Goal: Task Accomplishment & Management: Complete application form

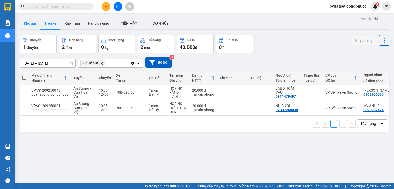
click at [33, 18] on button "Kho gửi" at bounding box center [30, 23] width 21 height 12
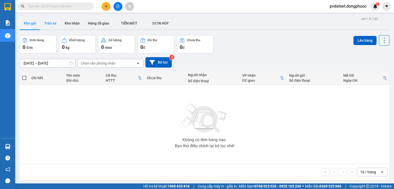
click at [50, 24] on button "Trên xe" at bounding box center [50, 23] width 20 height 12
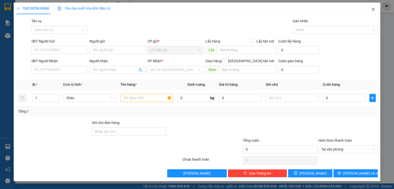
click at [374, 8] on icon "close" at bounding box center [373, 9] width 4 height 4
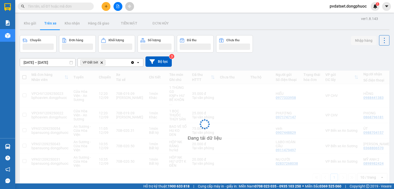
click at [109, 6] on button at bounding box center [106, 6] width 9 height 9
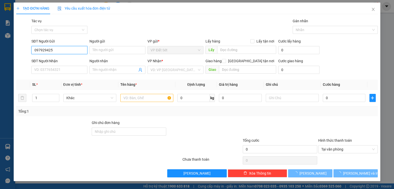
type input "0979294252"
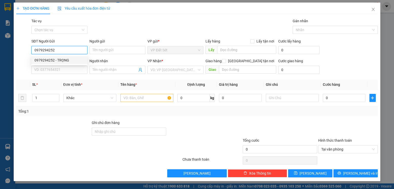
click at [62, 57] on div "0979294252 - TRỌNG" at bounding box center [59, 60] width 56 height 8
type input "TRỌNG"
type input "0566082637"
type input "HẢO"
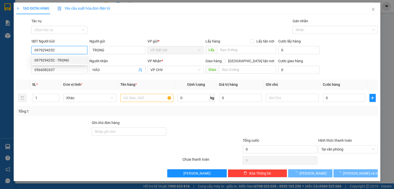
type input "20.000"
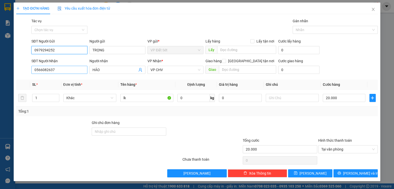
type input "0979294252"
drag, startPoint x: 56, startPoint y: 71, endPoint x: 23, endPoint y: 75, distance: 32.4
click at [23, 75] on div "SĐT Người Nhận 0566082637 0566082637 Người nhận HẢO VP Nhận * VP CHV Giao hàng …" at bounding box center [197, 67] width 362 height 18
type input "0372295567"
drag, startPoint x: 103, startPoint y: 69, endPoint x: 88, endPoint y: 71, distance: 14.4
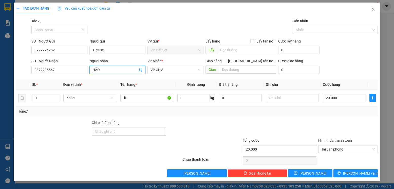
click at [88, 71] on div "Người nhận HẢO HẢO" at bounding box center [117, 67] width 58 height 18
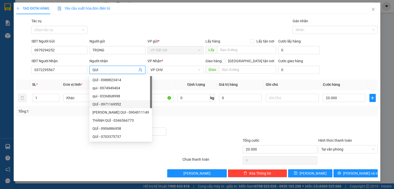
drag, startPoint x: 125, startPoint y: 101, endPoint x: 127, endPoint y: 100, distance: 2.7
click at [125, 101] on div "QUÍ - 0988823414 qui - 0974949404 quí - 0336868998 QUÍ - 0971169552 KIM QUI - 0…" at bounding box center [120, 116] width 63 height 81
type input "QUI"
click at [174, 118] on div "Transit Pickup Surcharge Ids Transit Deliver Surcharge Ids Transit Deliver Surc…" at bounding box center [196, 97] width 361 height 159
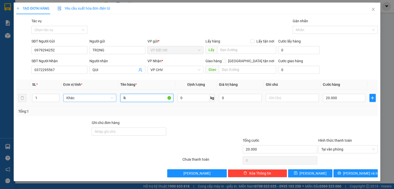
drag, startPoint x: 125, startPoint y: 99, endPoint x: 113, endPoint y: 97, distance: 12.1
click at [112, 99] on tr "1 Khác lk 0 kg 0 20.000" at bounding box center [196, 98] width 361 height 17
type input "1 PHONG BÌ GT"
click at [333, 110] on div "Tổng: 1" at bounding box center [196, 112] width 357 height 6
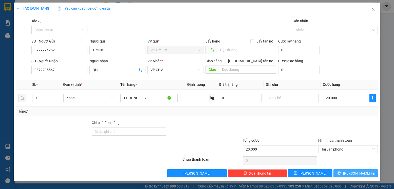
click at [358, 174] on span "[PERSON_NAME] và In" at bounding box center [360, 174] width 35 height 6
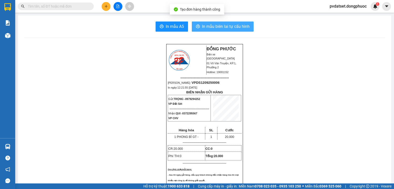
click at [231, 25] on span "In mẫu biên lai tự cấu hình" at bounding box center [226, 26] width 48 height 6
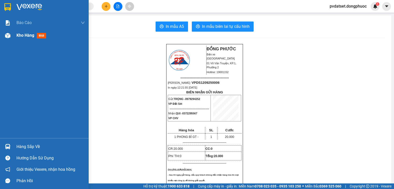
click at [53, 40] on div "Kho hàng mới" at bounding box center [50, 35] width 68 height 13
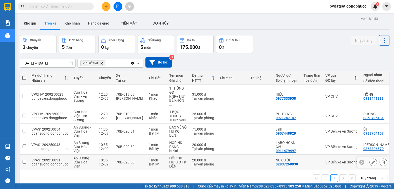
click at [153, 158] on div "1 món" at bounding box center [156, 160] width 15 height 4
checkbox input "true"
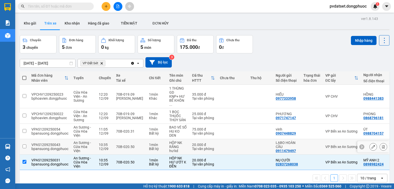
click at [154, 147] on div "Bất kỳ" at bounding box center [156, 149] width 15 height 4
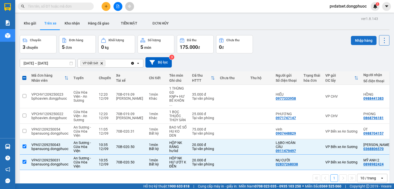
click at [362, 41] on button "Nhập hàng" at bounding box center [364, 40] width 26 height 9
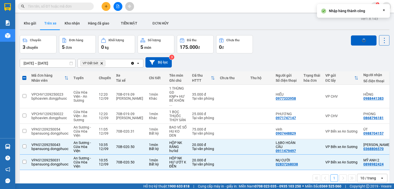
checkbox input "false"
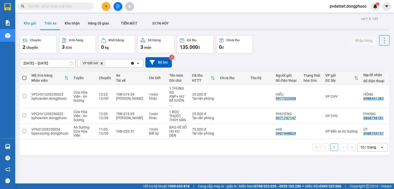
click at [37, 27] on button "Kho gửi" at bounding box center [30, 23] width 21 height 12
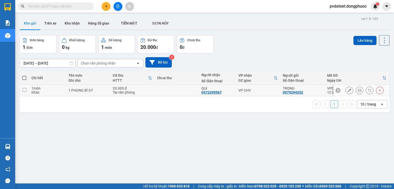
click at [247, 88] on div "VP CHV" at bounding box center [258, 90] width 39 height 4
checkbox input "true"
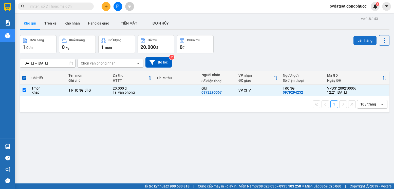
click at [357, 42] on button "Lên hàng" at bounding box center [365, 40] width 23 height 9
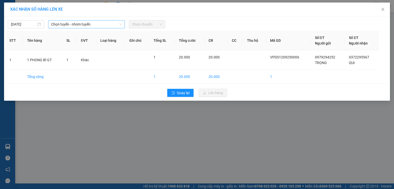
click at [75, 25] on span "Chọn tuyến - nhóm tuyến" at bounding box center [86, 25] width 71 height 8
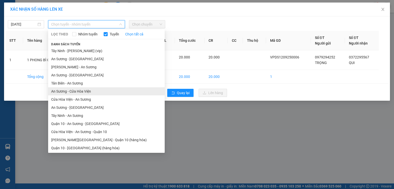
click at [77, 90] on li "An Sương - Cửa Hòa Viện" at bounding box center [106, 91] width 117 height 8
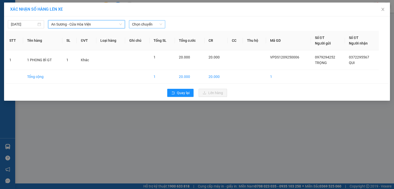
click at [140, 27] on span "Chọn chuyến" at bounding box center [147, 25] width 30 height 8
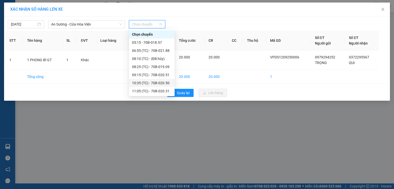
click at [163, 83] on div "10:35 (TC) - 70B-020.50" at bounding box center [152, 83] width 40 height 6
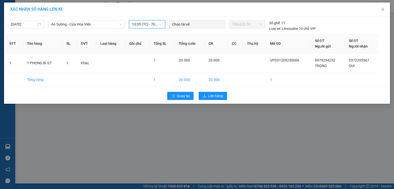
click at [157, 24] on span "10:35 (TC) - 70B-020.50" at bounding box center [147, 25] width 30 height 8
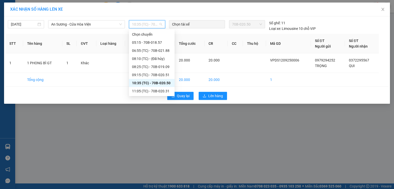
click at [165, 83] on div "10:35 (TC) - 70B-020.50" at bounding box center [152, 83] width 40 height 6
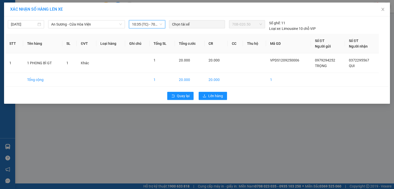
click at [220, 100] on div "Quay lại Lên hàng" at bounding box center [196, 95] width 383 height 13
click at [217, 97] on span "Lên hàng" at bounding box center [215, 96] width 15 height 6
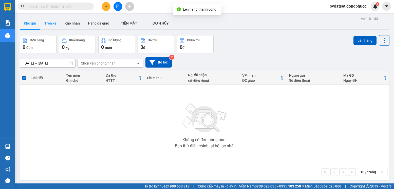
click at [50, 25] on button "Trên xe" at bounding box center [50, 23] width 20 height 12
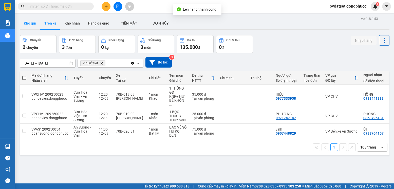
click at [36, 25] on button "Kho gửi" at bounding box center [30, 23] width 21 height 12
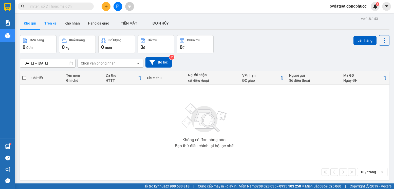
click at [50, 24] on button "Trên xe" at bounding box center [50, 23] width 20 height 12
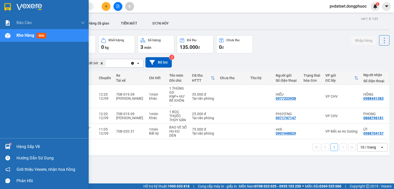
click at [7, 142] on div at bounding box center [7, 146] width 9 height 9
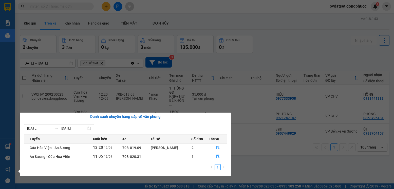
click at [270, 159] on section "Kết quả tìm kiếm ( 0 ) Bộ lọc Ngày tạo đơn gần nhất No Data pvdatset.dongphuoc …" at bounding box center [197, 94] width 394 height 189
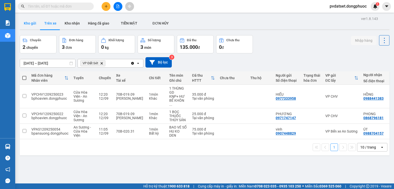
click at [29, 23] on button "Kho gửi" at bounding box center [30, 23] width 21 height 12
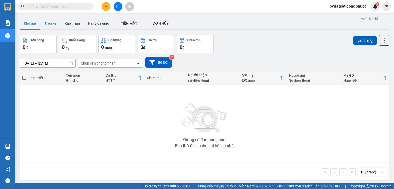
click at [47, 23] on button "Trên xe" at bounding box center [50, 23] width 20 height 12
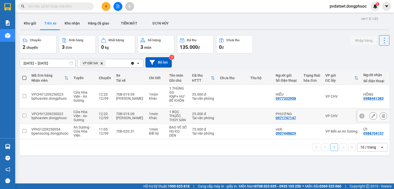
click at [194, 112] on div "25.000 đ" at bounding box center [203, 114] width 23 height 4
checkbox input "true"
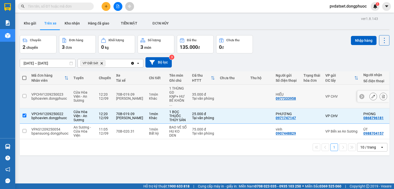
click at [186, 95] on div "KNP+ HƯ BỂ KHÔN ..." at bounding box center [178, 101] width 18 height 12
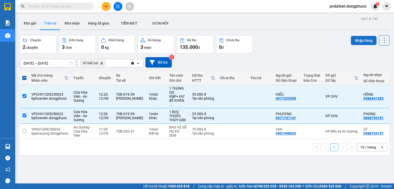
click at [357, 40] on button "Nhập hàng" at bounding box center [364, 40] width 26 height 9
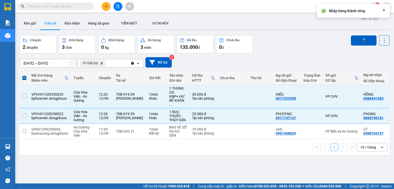
checkbox input "false"
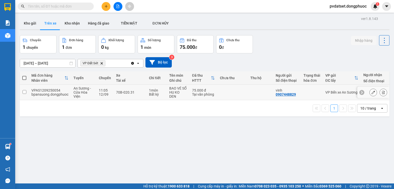
click at [236, 93] on td at bounding box center [232, 92] width 30 height 15
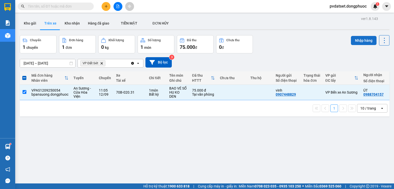
click at [353, 42] on button "Nhập hàng" at bounding box center [364, 40] width 26 height 9
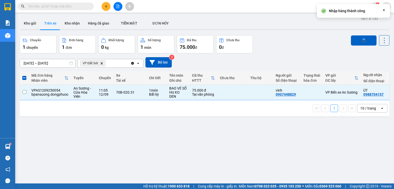
checkbox input "false"
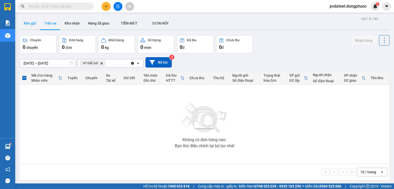
click at [37, 27] on button "Kho gửi" at bounding box center [30, 23] width 21 height 12
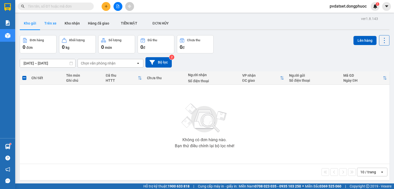
click at [50, 26] on button "Trên xe" at bounding box center [50, 23] width 20 height 12
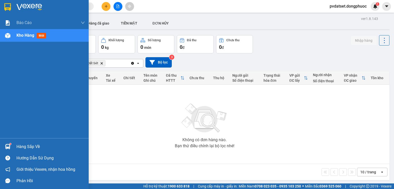
click at [9, 144] on img at bounding box center [7, 146] width 5 height 5
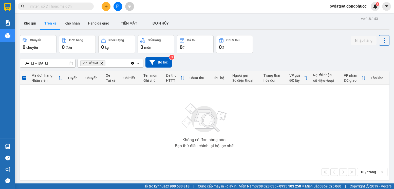
click at [286, 127] on section "Kết quả tìm kiếm ( 0 ) Bộ lọc Ngày tạo đơn gần nhất No Data pvdatset.dongphuoc …" at bounding box center [197, 94] width 394 height 189
click at [68, 26] on button "Kho nhận" at bounding box center [72, 23] width 23 height 12
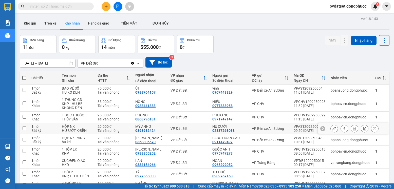
click at [178, 129] on div "VP Đất Sét" at bounding box center [189, 129] width 37 height 4
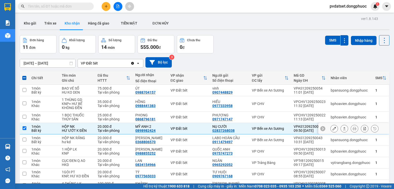
click at [343, 130] on icon at bounding box center [345, 129] width 4 height 4
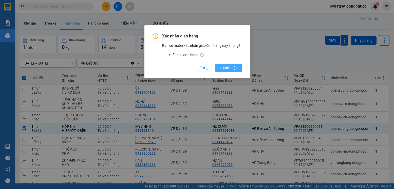
click at [233, 69] on span "Xác nhận" at bounding box center [228, 68] width 18 height 6
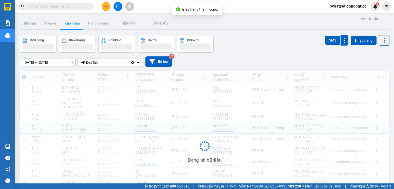
checkbox input "false"
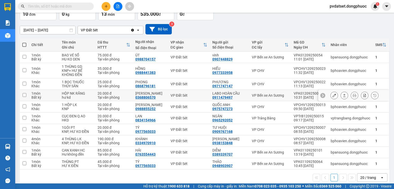
scroll to position [40, 0]
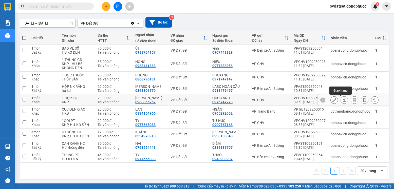
click at [343, 102] on icon at bounding box center [345, 100] width 4 height 4
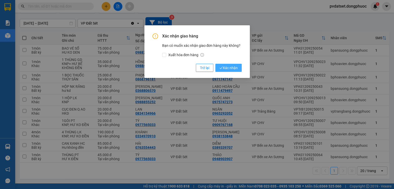
click at [228, 69] on span "Xác nhận" at bounding box center [228, 68] width 18 height 6
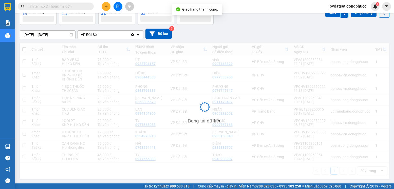
scroll to position [29, 0]
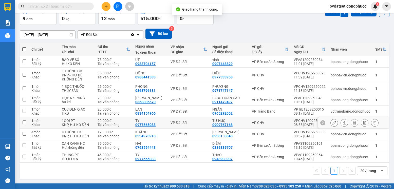
click at [343, 122] on icon at bounding box center [345, 123] width 4 height 4
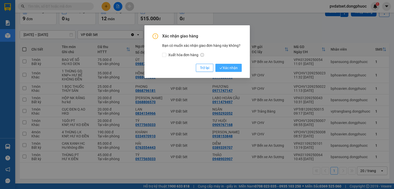
click at [231, 67] on span "Xác nhận" at bounding box center [228, 68] width 18 height 6
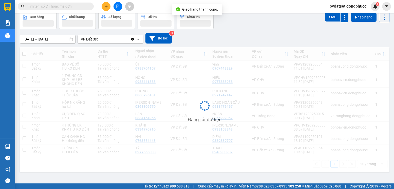
scroll to position [23, 0]
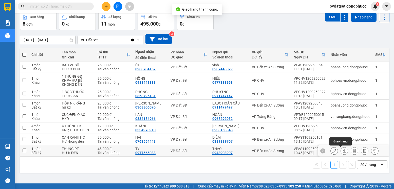
click at [343, 150] on icon at bounding box center [345, 151] width 4 height 4
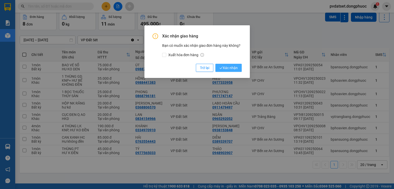
click at [234, 68] on span "Xác nhận" at bounding box center [228, 68] width 18 height 6
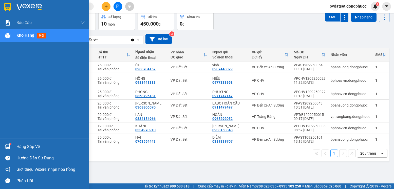
drag, startPoint x: 10, startPoint y: 150, endPoint x: 15, endPoint y: 148, distance: 5.5
click at [13, 149] on div "Hàng sắp về" at bounding box center [44, 146] width 89 height 11
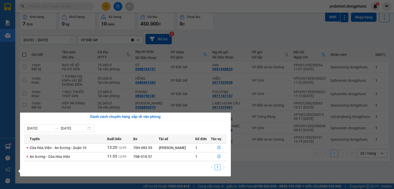
click at [264, 177] on section "Kết quả tìm kiếm ( 0 ) Bộ lọc Ngày tạo đơn gần nhất No Data pvdatset.dongphuoc …" at bounding box center [197, 94] width 394 height 189
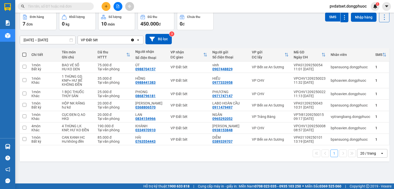
scroll to position [0, 0]
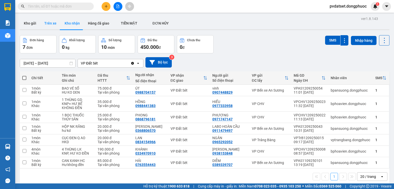
click at [54, 24] on button "Trên xe" at bounding box center [50, 23] width 20 height 12
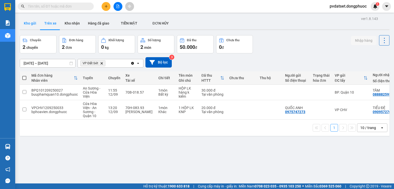
click at [27, 24] on button "Kho gửi" at bounding box center [30, 23] width 21 height 12
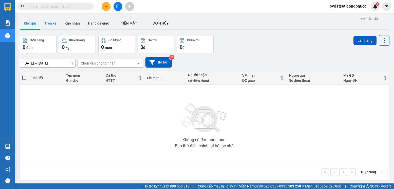
click at [48, 23] on button "Trên xe" at bounding box center [50, 23] width 20 height 12
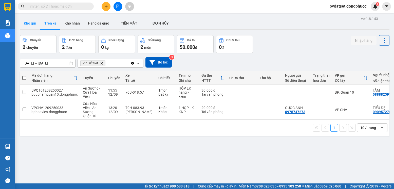
click at [27, 21] on button "Kho gửi" at bounding box center [30, 23] width 21 height 12
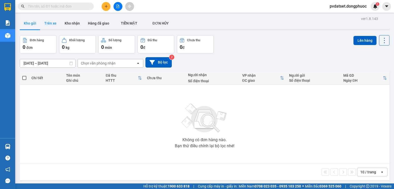
click at [53, 22] on button "Trên xe" at bounding box center [50, 23] width 20 height 12
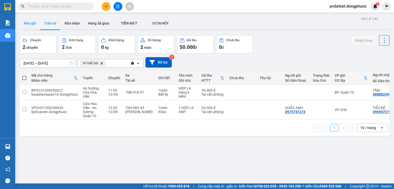
click at [32, 26] on button "Kho gửi" at bounding box center [30, 23] width 21 height 12
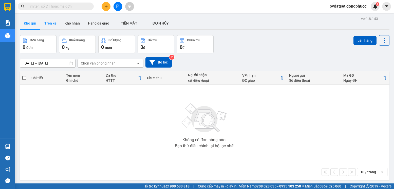
click at [54, 24] on button "Trên xe" at bounding box center [50, 23] width 20 height 12
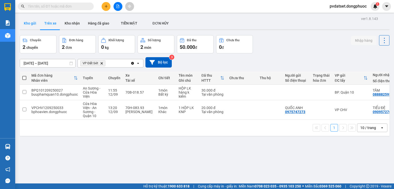
click at [28, 22] on button "Kho gửi" at bounding box center [30, 23] width 21 height 12
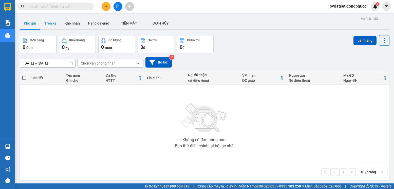
click at [53, 22] on button "Trên xe" at bounding box center [50, 23] width 20 height 12
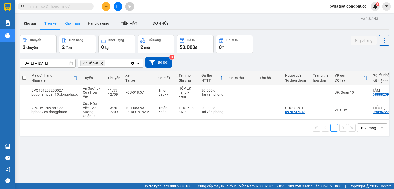
click at [78, 20] on button "Kho nhận" at bounding box center [72, 23] width 23 height 12
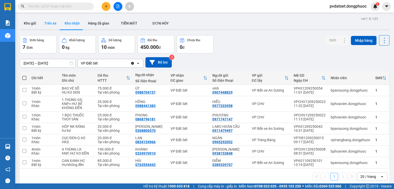
click at [53, 23] on button "Trên xe" at bounding box center [50, 23] width 20 height 12
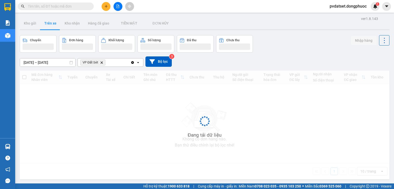
click at [53, 23] on button "Trên xe" at bounding box center [50, 23] width 20 height 12
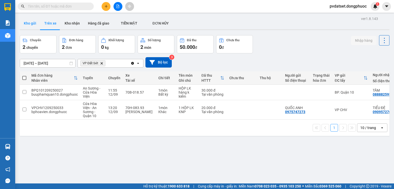
click at [31, 24] on button "Kho gửi" at bounding box center [30, 23] width 21 height 12
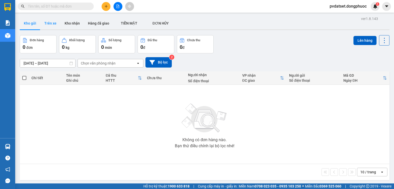
click at [50, 25] on button "Trên xe" at bounding box center [50, 23] width 20 height 12
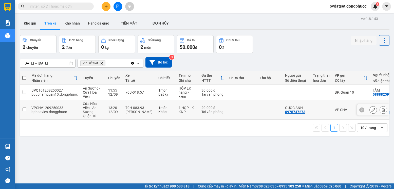
click at [243, 111] on td at bounding box center [242, 110] width 30 height 20
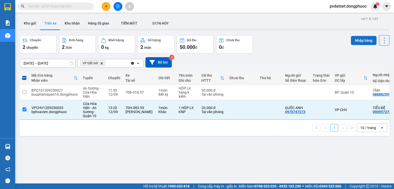
click at [360, 43] on button "Nhập hàng" at bounding box center [364, 40] width 26 height 9
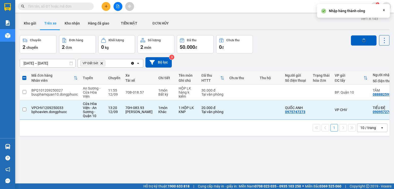
checkbox input "false"
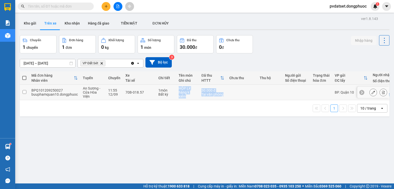
drag, startPoint x: 172, startPoint y: 100, endPoint x: 307, endPoint y: 98, distance: 134.3
click at [307, 98] on tr "BPQ101209250027 buuphamquan10.dongphuoc An Sương - Cửa Hòa Viện 11:55 12/09 70B…" at bounding box center [237, 92] width 435 height 15
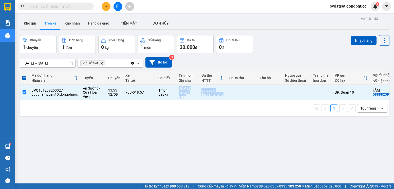
scroll to position [0, 65]
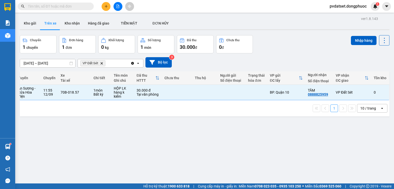
click at [287, 131] on div "ver 1.8.143 Kho gửi Trên xe Kho nhận Hàng đã giao TIỀN MẶT ĐƠN HỦY Chuyến 1 c…" at bounding box center [205, 109] width 374 height 189
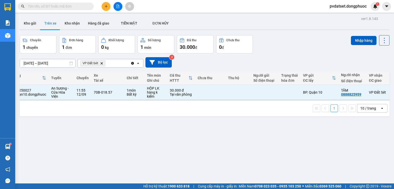
scroll to position [0, 0]
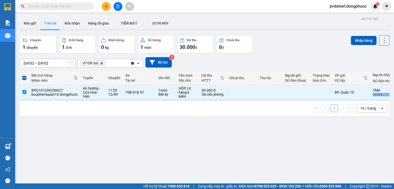
click at [126, 151] on div "ver 1.8.143 Kho gửi Trên xe Kho nhận Hàng đã giao TIỀN MẶT ĐƠN HỦY Chuyến 1 c…" at bounding box center [205, 109] width 374 height 189
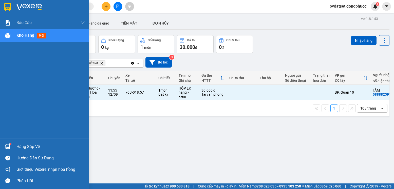
click at [9, 147] on img at bounding box center [7, 146] width 5 height 5
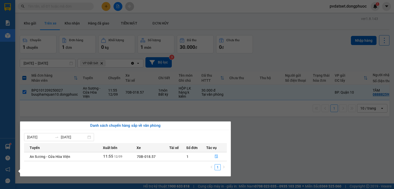
click at [310, 145] on section "Kết quả tìm kiếm ( 0 ) Bộ lọc Ngày tạo đơn gần nhất No Data pvdatset.dongphuoc …" at bounding box center [197, 94] width 394 height 189
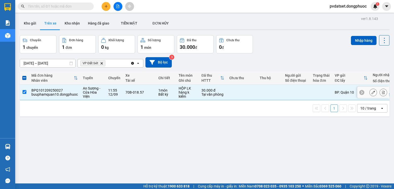
click at [269, 87] on td at bounding box center [269, 92] width 25 height 15
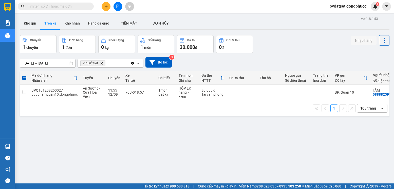
click at [279, 51] on div "Chuyến 1 chuyến Đơn hàng 1 đơn Khối lượng 0 kg Số lượng 1 món Đã thu 30.000 đ C…" at bounding box center [205, 44] width 370 height 18
click at [278, 94] on td at bounding box center [269, 92] width 25 height 15
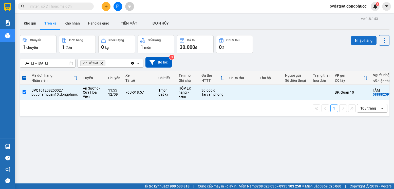
click at [351, 41] on button "Nhập hàng" at bounding box center [364, 40] width 26 height 9
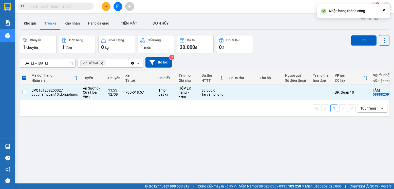
checkbox input "false"
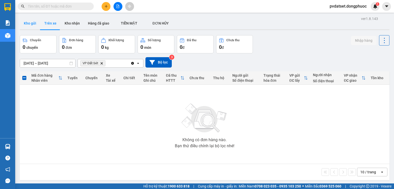
click at [34, 25] on button "Kho gửi" at bounding box center [30, 23] width 21 height 12
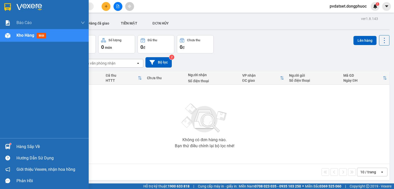
drag, startPoint x: 7, startPoint y: 144, endPoint x: 21, endPoint y: 146, distance: 14.1
click at [7, 144] on img at bounding box center [7, 146] width 5 height 5
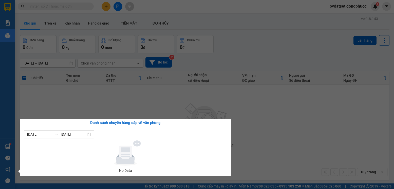
click at [259, 139] on section "Kết quả tìm kiếm ( 0 ) Bộ lọc Ngày tạo đơn gần nhất No Data pvdatset.dongphuoc …" at bounding box center [197, 94] width 394 height 189
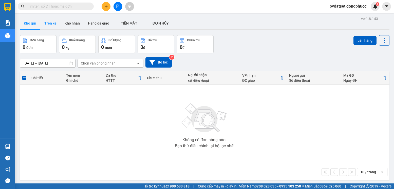
drag, startPoint x: 49, startPoint y: 23, endPoint x: 43, endPoint y: 23, distance: 5.8
click at [47, 23] on button "Trên xe" at bounding box center [50, 23] width 20 height 12
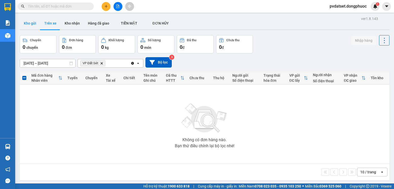
click at [31, 23] on button "Kho gửi" at bounding box center [30, 23] width 21 height 12
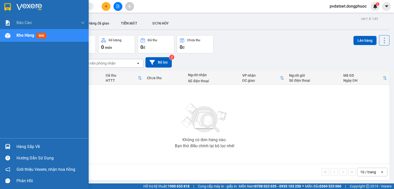
click at [7, 150] on div at bounding box center [7, 146] width 9 height 9
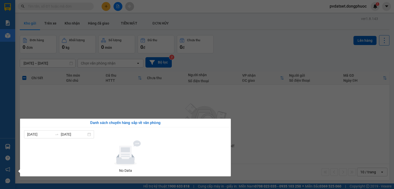
drag, startPoint x: 255, startPoint y: 125, endPoint x: 129, endPoint y: 3, distance: 176.4
click at [251, 117] on section "Kết quả tìm kiếm ( 0 ) Bộ lọc Ngày tạo đơn gần nhất No Data pvdatset.dongphuoc …" at bounding box center [197, 94] width 394 height 189
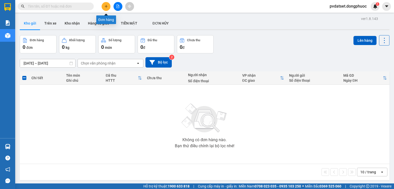
click at [106, 7] on icon "plus" at bounding box center [106, 7] width 4 height 4
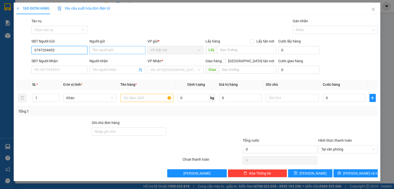
type input "0797204452"
click at [106, 52] on input "Người gửi" at bounding box center [117, 50] width 56 height 8
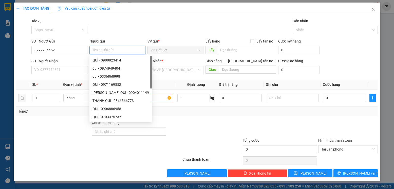
type input "D"
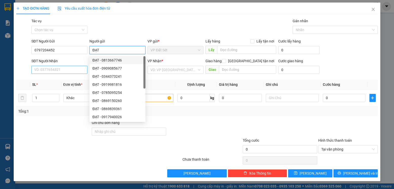
type input "ĐẠT"
click at [65, 68] on input "SĐT Người Nhận" at bounding box center [59, 70] width 56 height 8
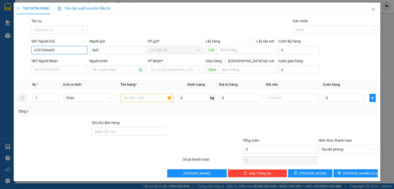
drag, startPoint x: 58, startPoint y: 52, endPoint x: 17, endPoint y: 52, distance: 40.3
click at [18, 52] on div "SĐT Người Gửi 0797204452 0797204452 Người gửi ĐẠT VP gửi * VP Đất Sét Lấy hàng …" at bounding box center [197, 48] width 362 height 18
type input "0933885812"
click at [80, 60] on div "0933885812 - QUYÊN" at bounding box center [59, 61] width 50 height 6
type input "QUYÊN"
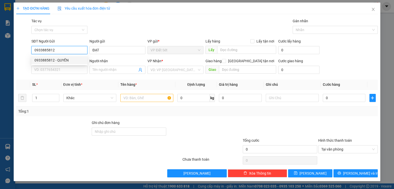
type input "0902114230"
type input "HUY"
type input "20.000"
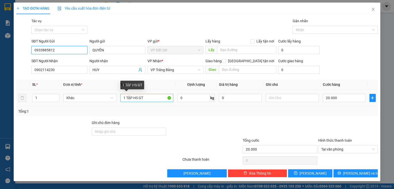
type input "0933885812"
click at [144, 98] on input "1 TẬP HS GT" at bounding box center [146, 98] width 53 height 8
drag, startPoint x: 132, startPoint y: 98, endPoint x: 127, endPoint y: 99, distance: 5.3
click at [127, 99] on input "1 TẬP HS GT" at bounding box center [146, 98] width 53 height 8
type input "1 BỌC HS GT"
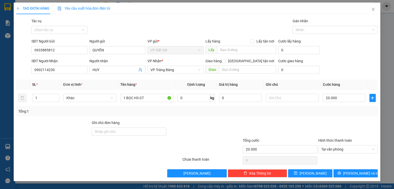
click at [220, 125] on div at bounding box center [205, 129] width 76 height 18
click at [364, 172] on span "[PERSON_NAME] và In" at bounding box center [360, 174] width 35 height 6
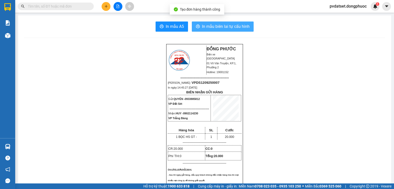
click at [236, 28] on span "In mẫu biên lai tự cấu hình" at bounding box center [226, 26] width 48 height 6
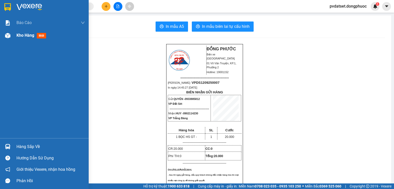
drag, startPoint x: 16, startPoint y: 37, endPoint x: 39, endPoint y: 41, distance: 23.3
click at [16, 37] on div "Kho hàng mới" at bounding box center [44, 35] width 89 height 13
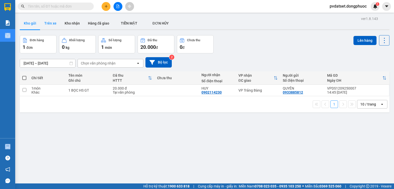
click at [55, 21] on button "Trên xe" at bounding box center [50, 23] width 20 height 12
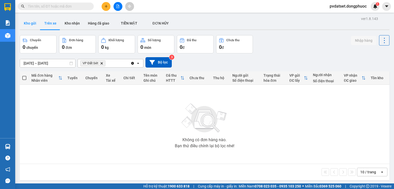
click at [29, 26] on button "Kho gửi" at bounding box center [30, 23] width 21 height 12
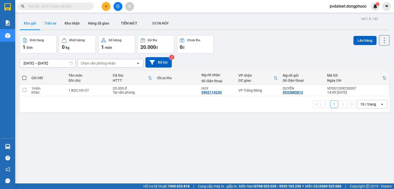
click at [52, 23] on button "Trên xe" at bounding box center [50, 23] width 20 height 12
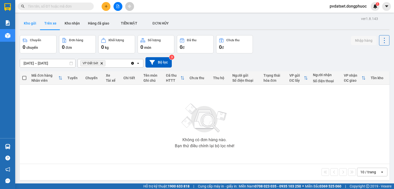
click at [35, 24] on button "Kho gửi" at bounding box center [30, 23] width 21 height 12
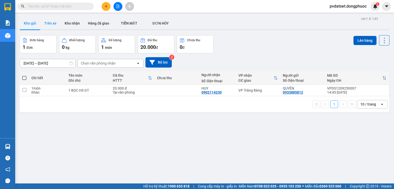
click at [58, 23] on button "Trên xe" at bounding box center [50, 23] width 20 height 12
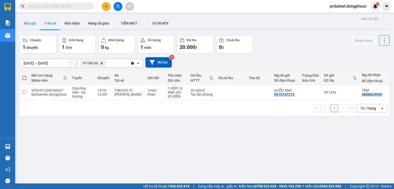
click at [31, 23] on button "Kho gửi" at bounding box center [30, 23] width 21 height 12
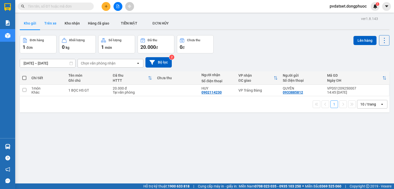
click at [54, 23] on button "Trên xe" at bounding box center [50, 23] width 20 height 12
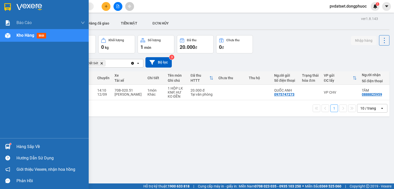
click at [10, 147] on div at bounding box center [7, 146] width 9 height 9
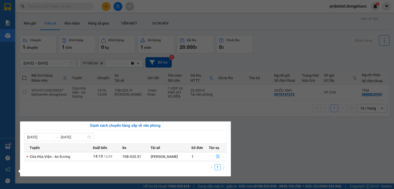
click at [269, 147] on section "Kết quả tìm kiếm ( 0 ) Bộ lọc Ngày tạo đơn gần nhất No Data pvdatset.dongphuoc …" at bounding box center [197, 94] width 394 height 189
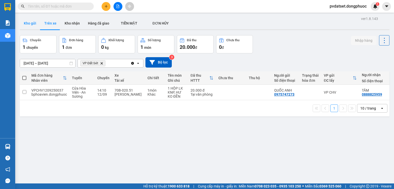
click at [31, 25] on button "Kho gửi" at bounding box center [30, 23] width 21 height 12
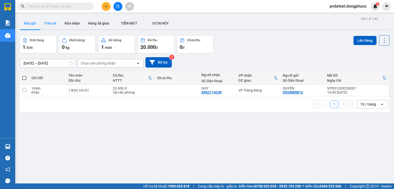
click at [51, 23] on button "Trên xe" at bounding box center [50, 23] width 20 height 12
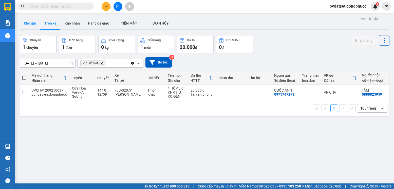
click at [30, 21] on button "Kho gửi" at bounding box center [30, 23] width 21 height 12
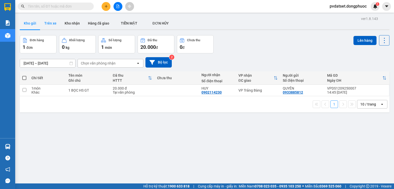
click at [49, 21] on button "Trên xe" at bounding box center [50, 23] width 20 height 12
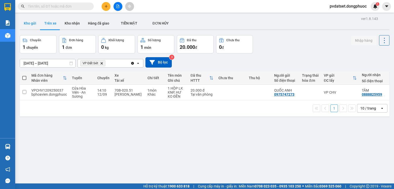
click at [32, 21] on button "Kho gửi" at bounding box center [30, 23] width 21 height 12
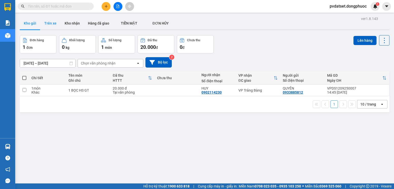
click at [50, 23] on button "Trên xe" at bounding box center [50, 23] width 20 height 12
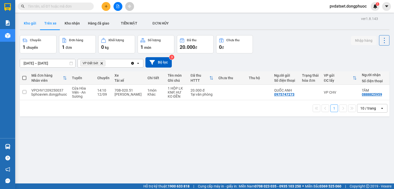
click at [34, 23] on button "Kho gửi" at bounding box center [30, 23] width 21 height 12
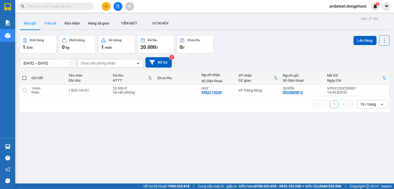
click at [53, 28] on button "Trên xe" at bounding box center [50, 23] width 20 height 12
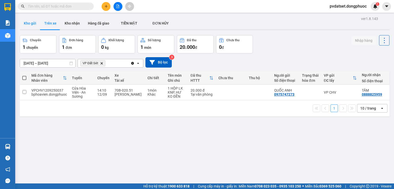
click at [33, 24] on button "Kho gửi" at bounding box center [30, 23] width 21 height 12
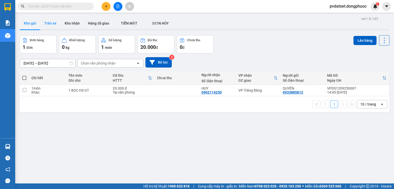
click at [50, 25] on button "Trên xe" at bounding box center [50, 23] width 20 height 12
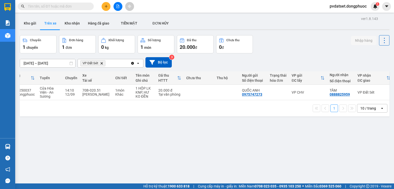
scroll to position [0, 35]
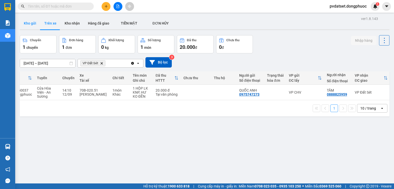
click at [34, 23] on button "Kho gửi" at bounding box center [30, 23] width 21 height 12
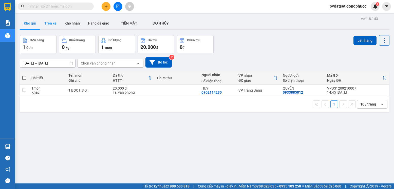
click at [51, 25] on button "Trên xe" at bounding box center [50, 23] width 20 height 12
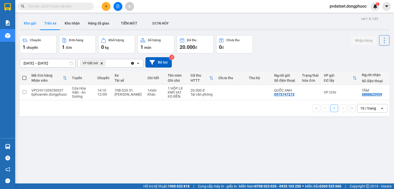
click at [34, 28] on button "Kho gửi" at bounding box center [30, 23] width 21 height 12
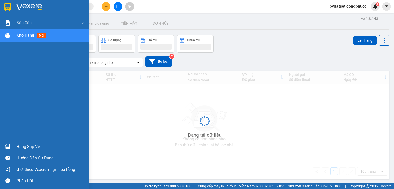
click at [5, 149] on img at bounding box center [7, 146] width 5 height 5
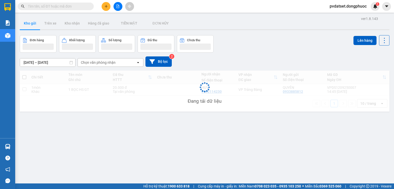
click at [79, 115] on section "Kết quả tìm kiếm ( 0 ) Bộ lọc Ngày tạo đơn gần nhất No Data pvdatset.dongphuoc …" at bounding box center [197, 94] width 394 height 189
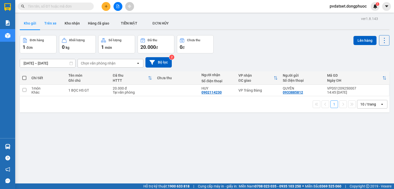
click at [46, 23] on button "Trên xe" at bounding box center [50, 23] width 20 height 12
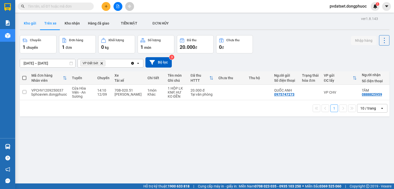
click at [32, 25] on button "Kho gửi" at bounding box center [30, 23] width 21 height 12
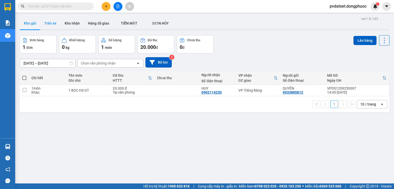
click at [52, 26] on button "Trên xe" at bounding box center [50, 23] width 20 height 12
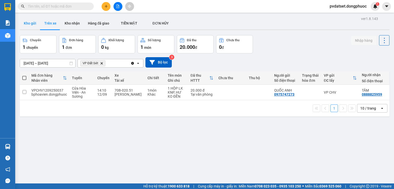
click at [36, 26] on button "Kho gửi" at bounding box center [30, 23] width 21 height 12
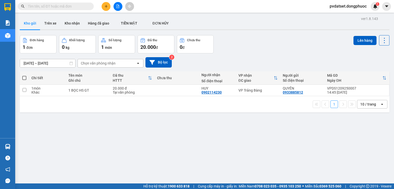
click at [106, 7] on icon "plus" at bounding box center [106, 7] width 4 height 4
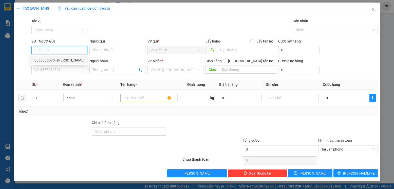
click at [66, 58] on div "0368806570 - MINH KHANG" at bounding box center [59, 61] width 50 height 6
type input "0368806570"
type input "MINH KHANG"
type input "0911479497"
type input "LABO HOÀN CẦU"
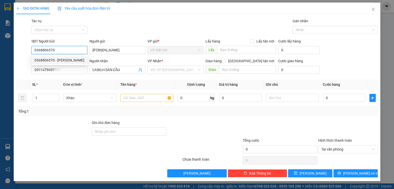
type input "20.000"
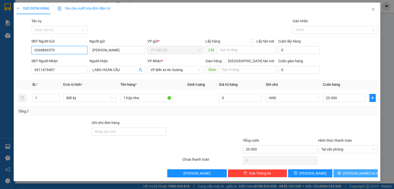
type input "0368806570"
click at [365, 171] on span "[PERSON_NAME] và In" at bounding box center [360, 174] width 35 height 6
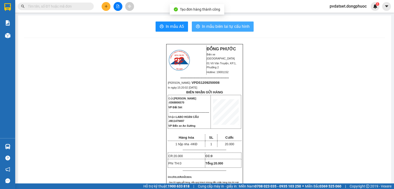
click at [235, 29] on span "In mẫu biên lai tự cấu hình" at bounding box center [226, 26] width 48 height 6
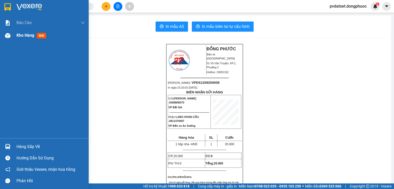
click at [31, 38] on span "Kho hàng" at bounding box center [25, 35] width 18 height 5
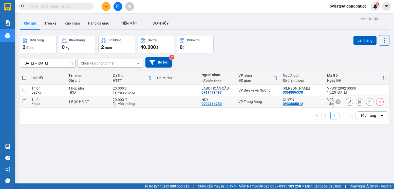
click at [260, 101] on div "VP Trảng Bàng" at bounding box center [258, 102] width 39 height 4
checkbox input "true"
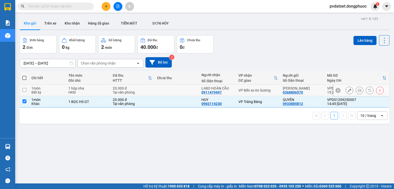
click at [262, 87] on td "VP Bến xe An Sương" at bounding box center [258, 90] width 44 height 11
checkbox input "true"
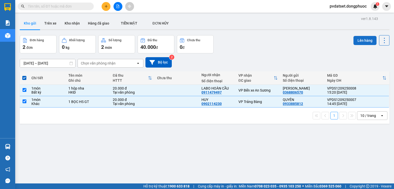
click at [359, 38] on button "Lên hàng" at bounding box center [365, 40] width 23 height 9
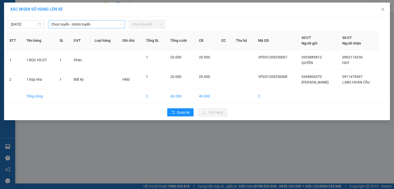
click at [77, 24] on span "Chọn tuyến - nhóm tuyến" at bounding box center [86, 25] width 71 height 8
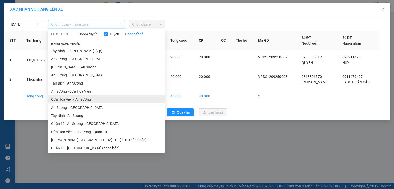
click at [81, 100] on li "Cửa Hòa Viện - An Sương" at bounding box center [106, 100] width 117 height 8
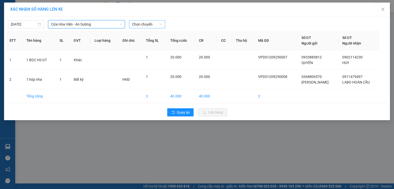
click at [150, 25] on span "Chọn chuyến" at bounding box center [147, 25] width 30 height 8
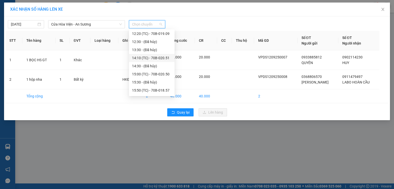
scroll to position [195, 0]
click at [163, 60] on div "15:00 (TC) - 70B-020.50" at bounding box center [152, 59] width 40 height 6
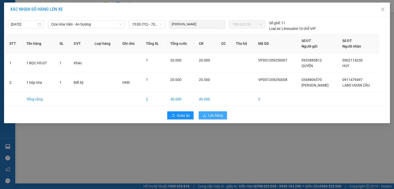
click at [218, 117] on span "Lên hàng" at bounding box center [215, 116] width 15 height 6
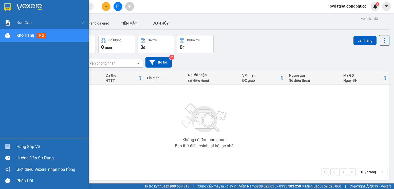
click at [42, 144] on div "Hàng sắp về" at bounding box center [44, 146] width 89 height 11
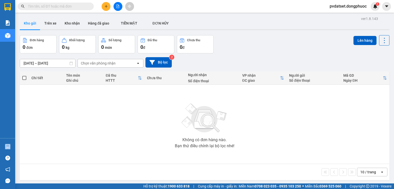
click at [266, 138] on section "Kết quả tìm kiếm ( 0 ) Bộ lọc Ngày tạo đơn gần nhất No Data pvdatset.dongphuoc …" at bounding box center [197, 94] width 394 height 189
click at [56, 23] on button "Trên xe" at bounding box center [50, 23] width 20 height 12
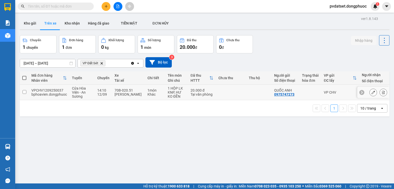
click at [224, 91] on td at bounding box center [231, 92] width 30 height 15
checkbox input "true"
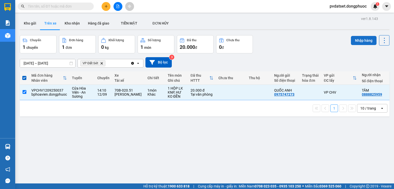
click at [359, 41] on button "Nhập hàng" at bounding box center [364, 40] width 26 height 9
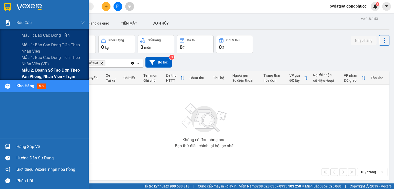
click at [31, 72] on span "Mẫu 2: Doanh số tạo đơn theo Văn phòng, nhân viên - Trạm" at bounding box center [53, 73] width 63 height 13
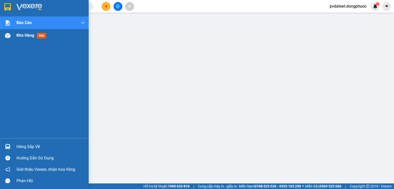
click at [38, 39] on div "Kho hàng mới" at bounding box center [50, 35] width 68 height 13
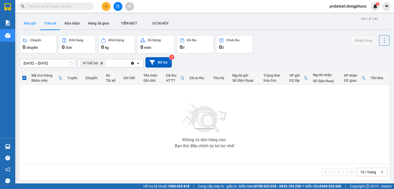
click at [29, 23] on button "Kho gửi" at bounding box center [30, 23] width 21 height 12
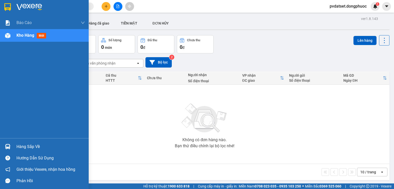
click at [20, 147] on div "Hàng sắp về" at bounding box center [50, 147] width 68 height 8
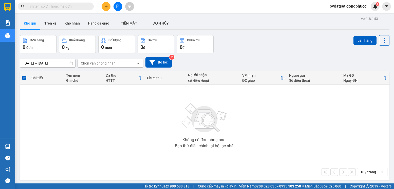
click at [273, 117] on section "Kết quả tìm kiếm ( 0 ) Bộ lọc Ngày tạo đơn gần nhất No Data pvdatset.dongphuoc …" at bounding box center [197, 94] width 394 height 189
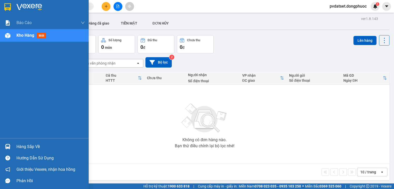
click at [15, 146] on div "Hàng sắp về" at bounding box center [44, 146] width 89 height 11
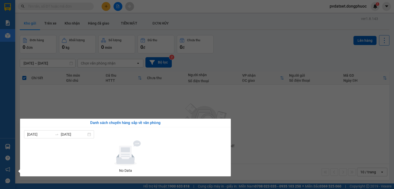
drag, startPoint x: 267, startPoint y: 133, endPoint x: 108, endPoint y: 110, distance: 160.5
click at [266, 133] on section "Kết quả tìm kiếm ( 0 ) Bộ lọc Ngày tạo đơn gần nhất No Data pvdatset.dongphuoc …" at bounding box center [197, 94] width 394 height 189
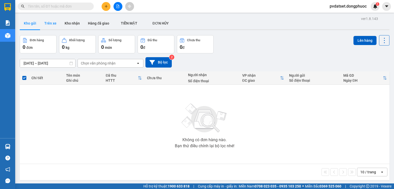
click at [51, 25] on button "Trên xe" at bounding box center [50, 23] width 20 height 12
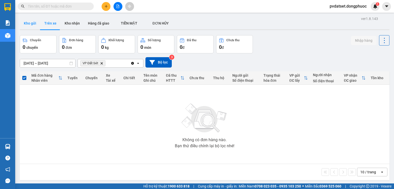
click at [30, 25] on button "Kho gửi" at bounding box center [30, 23] width 21 height 12
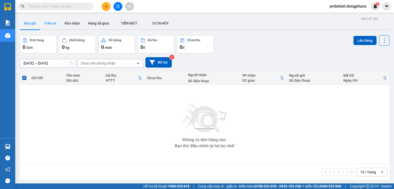
click at [51, 19] on button "Trên xe" at bounding box center [50, 23] width 20 height 12
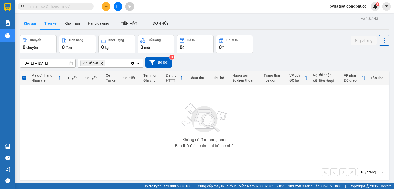
click at [33, 24] on button "Kho gửi" at bounding box center [30, 23] width 21 height 12
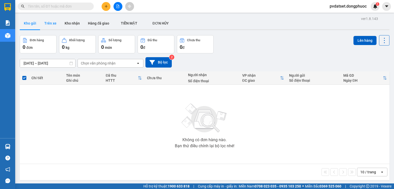
click at [56, 25] on button "Trên xe" at bounding box center [50, 23] width 20 height 12
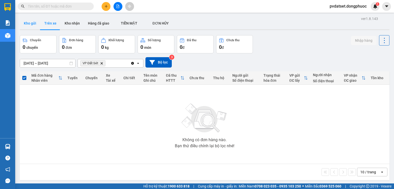
click at [33, 25] on button "Kho gửi" at bounding box center [30, 23] width 21 height 12
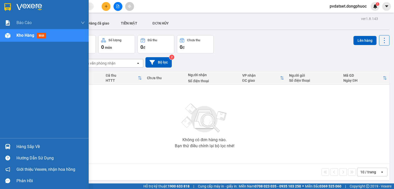
click at [8, 146] on img at bounding box center [7, 146] width 5 height 5
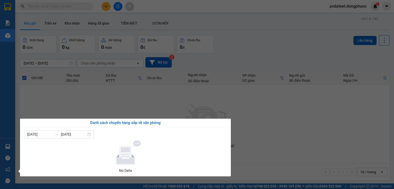
click at [82, 110] on section "Kết quả tìm kiếm ( 0 ) Bộ lọc Ngày tạo đơn gần nhất No Data pvdatset.dongphuoc …" at bounding box center [197, 94] width 394 height 189
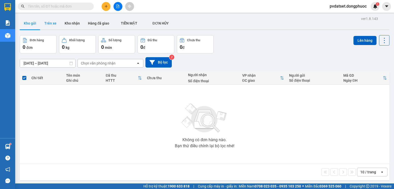
click at [51, 23] on button "Trên xe" at bounding box center [50, 23] width 20 height 12
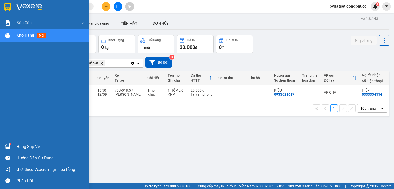
drag, startPoint x: 9, startPoint y: 146, endPoint x: 20, endPoint y: 146, distance: 11.7
click at [9, 146] on img at bounding box center [7, 146] width 5 height 5
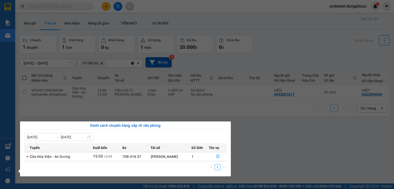
click at [258, 139] on section "Kết quả tìm kiếm ( 0 ) Bộ lọc Ngày tạo đơn gần nhất No Data pvdatset.dongphuoc …" at bounding box center [197, 94] width 394 height 189
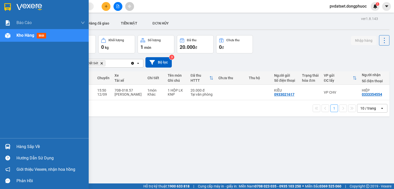
drag, startPoint x: 7, startPoint y: 145, endPoint x: 23, endPoint y: 144, distance: 16.3
click at [8, 145] on img at bounding box center [7, 146] width 5 height 5
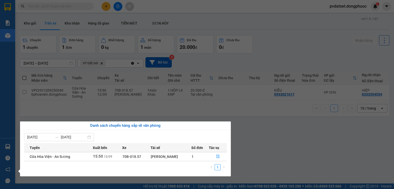
click at [240, 130] on section "Kết quả tìm kiếm ( 0 ) Bộ lọc Ngày tạo đơn gần nhất No Data pvdatset.dongphuoc …" at bounding box center [197, 94] width 394 height 189
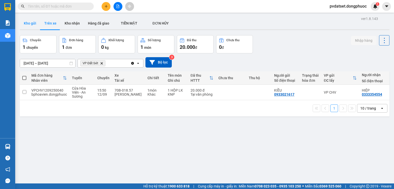
click at [32, 25] on button "Kho gửi" at bounding box center [30, 23] width 21 height 12
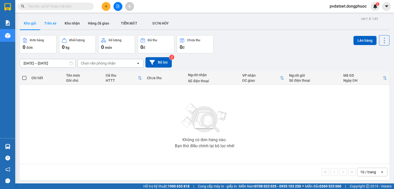
click at [46, 23] on button "Trên xe" at bounding box center [50, 23] width 20 height 12
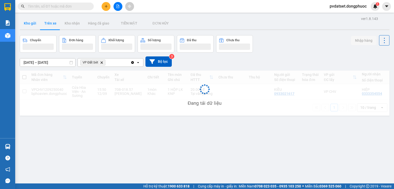
click at [27, 23] on button "Kho gửi" at bounding box center [30, 23] width 21 height 12
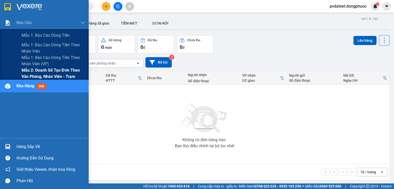
click at [56, 74] on span "Mẫu 2: Doanh số tạo đơn theo Văn phòng, nhân viên - Trạm" at bounding box center [53, 73] width 63 height 13
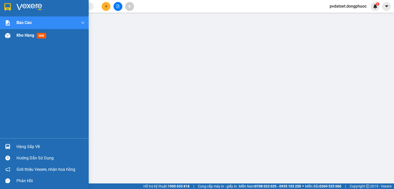
click at [29, 38] on div "Kho hàng mới" at bounding box center [32, 35] width 32 height 6
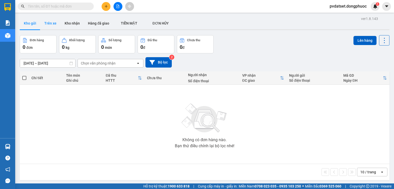
click at [54, 23] on button "Trên xe" at bounding box center [50, 23] width 20 height 12
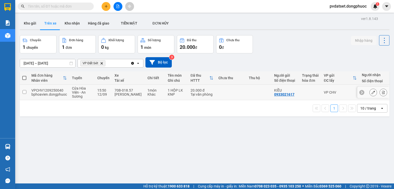
click at [202, 93] on div "Tại văn phòng" at bounding box center [202, 95] width 23 height 4
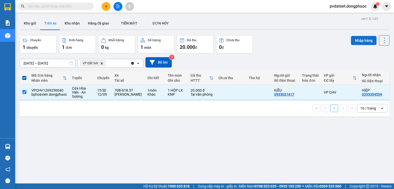
click at [357, 41] on button "Nhập hàng" at bounding box center [364, 40] width 26 height 9
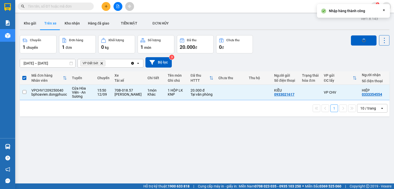
checkbox input "false"
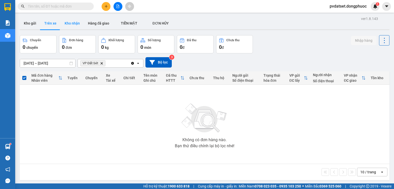
click at [78, 25] on button "Kho nhận" at bounding box center [72, 23] width 23 height 12
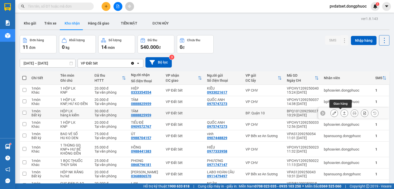
click at [343, 112] on icon at bounding box center [344, 113] width 3 height 3
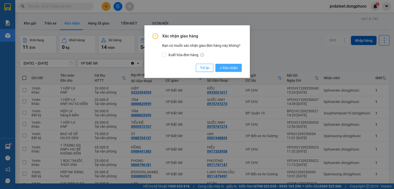
click at [228, 70] on span "Xác nhận" at bounding box center [228, 68] width 18 height 6
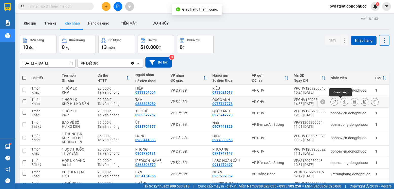
click at [343, 101] on icon at bounding box center [345, 102] width 4 height 4
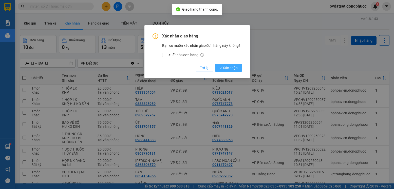
click at [231, 69] on span "Xác nhận" at bounding box center [228, 68] width 18 height 6
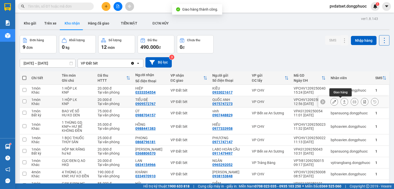
click at [343, 100] on icon at bounding box center [345, 102] width 4 height 4
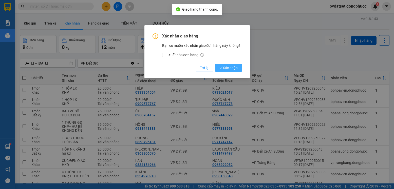
click at [230, 68] on span "Xác nhận" at bounding box center [228, 68] width 18 height 6
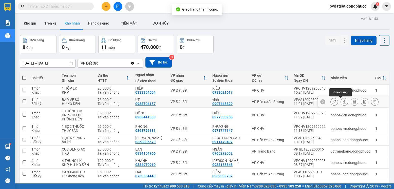
click at [343, 102] on icon at bounding box center [345, 102] width 4 height 4
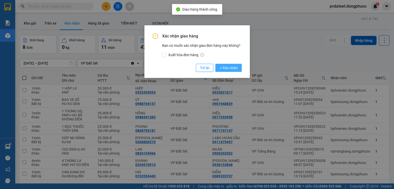
click at [226, 68] on span "Xác nhận" at bounding box center [228, 68] width 18 height 6
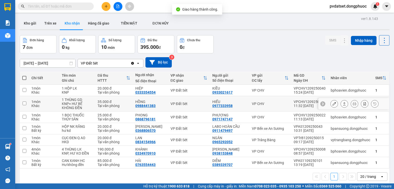
click at [343, 104] on icon at bounding box center [345, 104] width 4 height 4
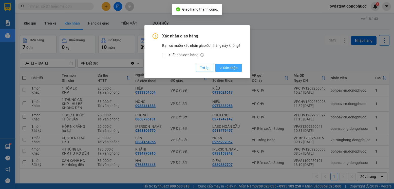
click at [235, 69] on span "Xác nhận" at bounding box center [228, 68] width 18 height 6
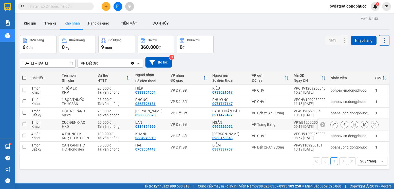
click at [341, 124] on button at bounding box center [344, 124] width 7 height 9
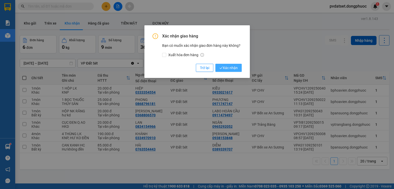
click at [235, 67] on span "Xác nhận" at bounding box center [228, 68] width 18 height 6
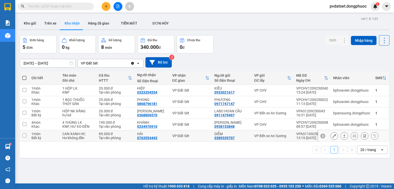
click at [343, 136] on icon at bounding box center [345, 136] width 4 height 4
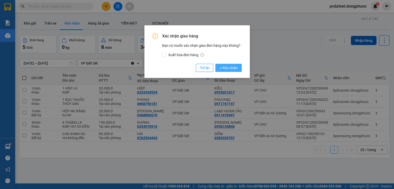
click at [235, 68] on span "Xác nhận" at bounding box center [228, 68] width 18 height 6
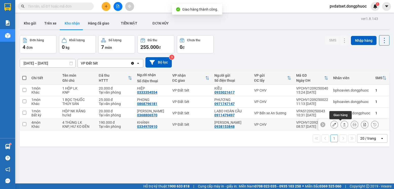
click at [343, 125] on icon at bounding box center [345, 125] width 4 height 4
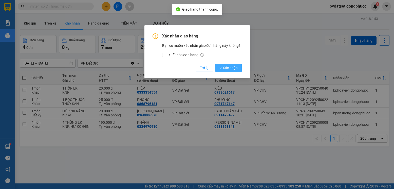
click at [230, 66] on span "Xác nhận" at bounding box center [228, 68] width 18 height 6
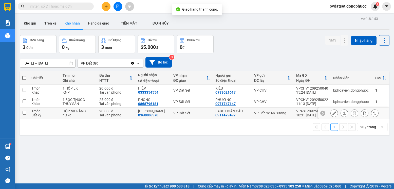
click at [343, 112] on icon at bounding box center [345, 114] width 4 height 4
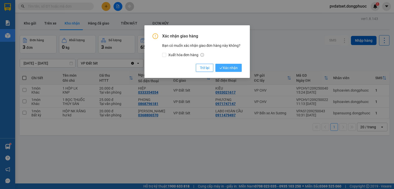
click at [230, 67] on span "Xác nhận" at bounding box center [228, 68] width 18 height 6
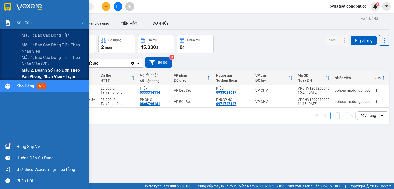
click at [53, 79] on span "Mẫu 2: Doanh số tạo đơn theo Văn phòng, nhân viên - Trạm" at bounding box center [53, 73] width 63 height 13
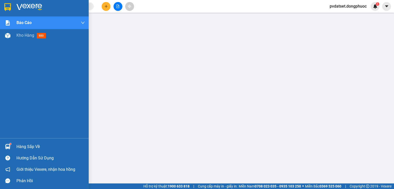
click at [10, 145] on img at bounding box center [7, 146] width 5 height 5
click at [14, 145] on div "Hàng sắp về" at bounding box center [44, 146] width 89 height 11
click at [11, 147] on div at bounding box center [7, 146] width 9 height 9
click at [24, 36] on span "Kho hàng" at bounding box center [25, 35] width 18 height 5
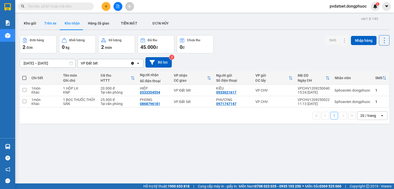
click at [52, 23] on button "Trên xe" at bounding box center [50, 23] width 20 height 12
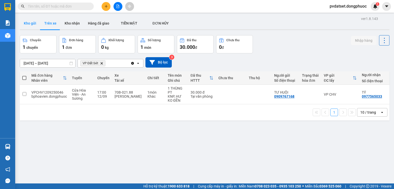
click at [38, 27] on button "Kho gửi" at bounding box center [30, 23] width 21 height 12
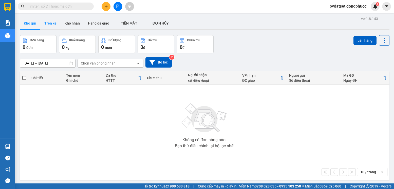
click at [53, 26] on button "Trên xe" at bounding box center [50, 23] width 20 height 12
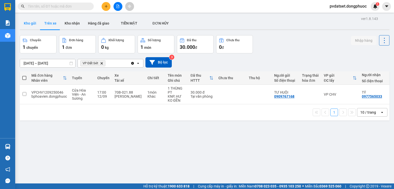
click at [33, 26] on button "Kho gửi" at bounding box center [30, 23] width 21 height 12
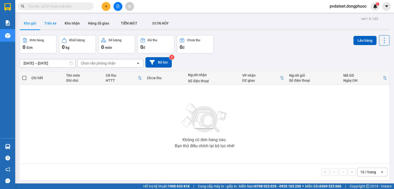
click at [48, 23] on button "Trên xe" at bounding box center [50, 23] width 20 height 12
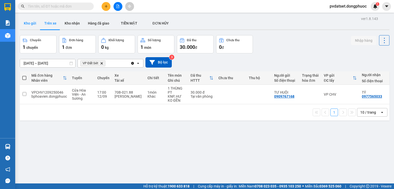
click at [28, 27] on button "Kho gửi" at bounding box center [30, 23] width 21 height 12
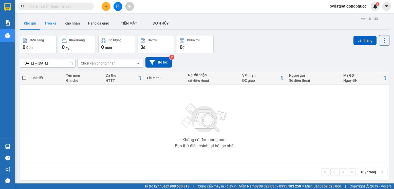
click at [53, 27] on button "Trên xe" at bounding box center [50, 23] width 20 height 12
